Goal: Register for event/course

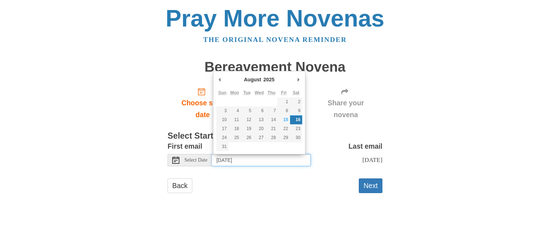
click at [281, 162] on input "Saturday, August 16th" at bounding box center [261, 160] width 99 height 12
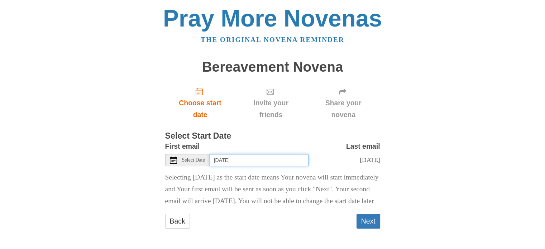
click at [267, 159] on input "Friday, August 15th" at bounding box center [259, 160] width 99 height 12
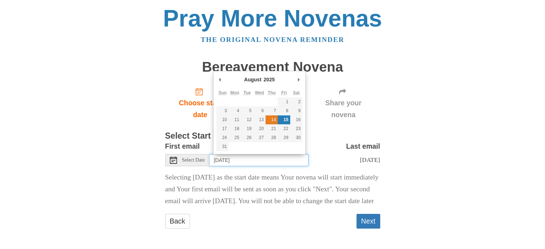
type input "Thursday, August 14th"
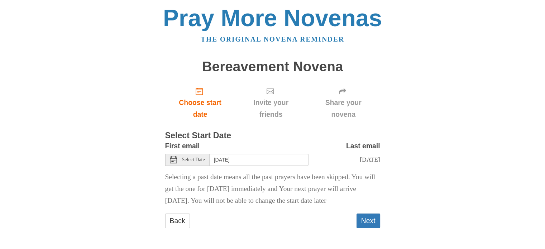
scroll to position [12, 0]
click at [370, 217] on button "Next" at bounding box center [368, 221] width 24 height 15
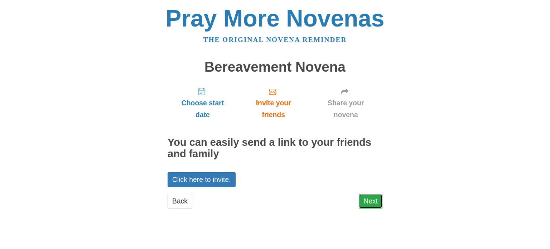
click at [373, 195] on link "Next" at bounding box center [371, 201] width 24 height 15
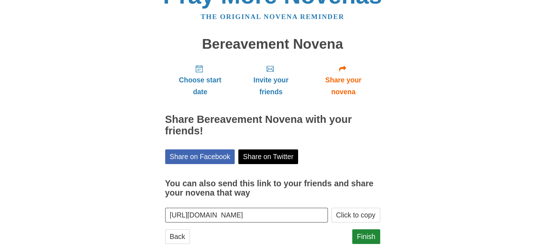
scroll to position [38, 0]
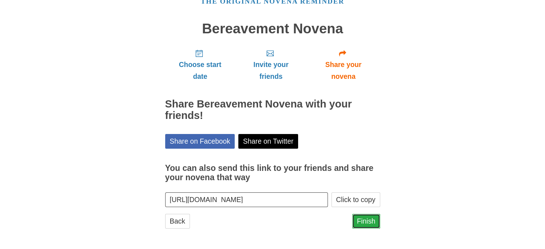
click at [371, 217] on link "Finish" at bounding box center [366, 221] width 28 height 15
